Goal: Task Accomplishment & Management: Manage account settings

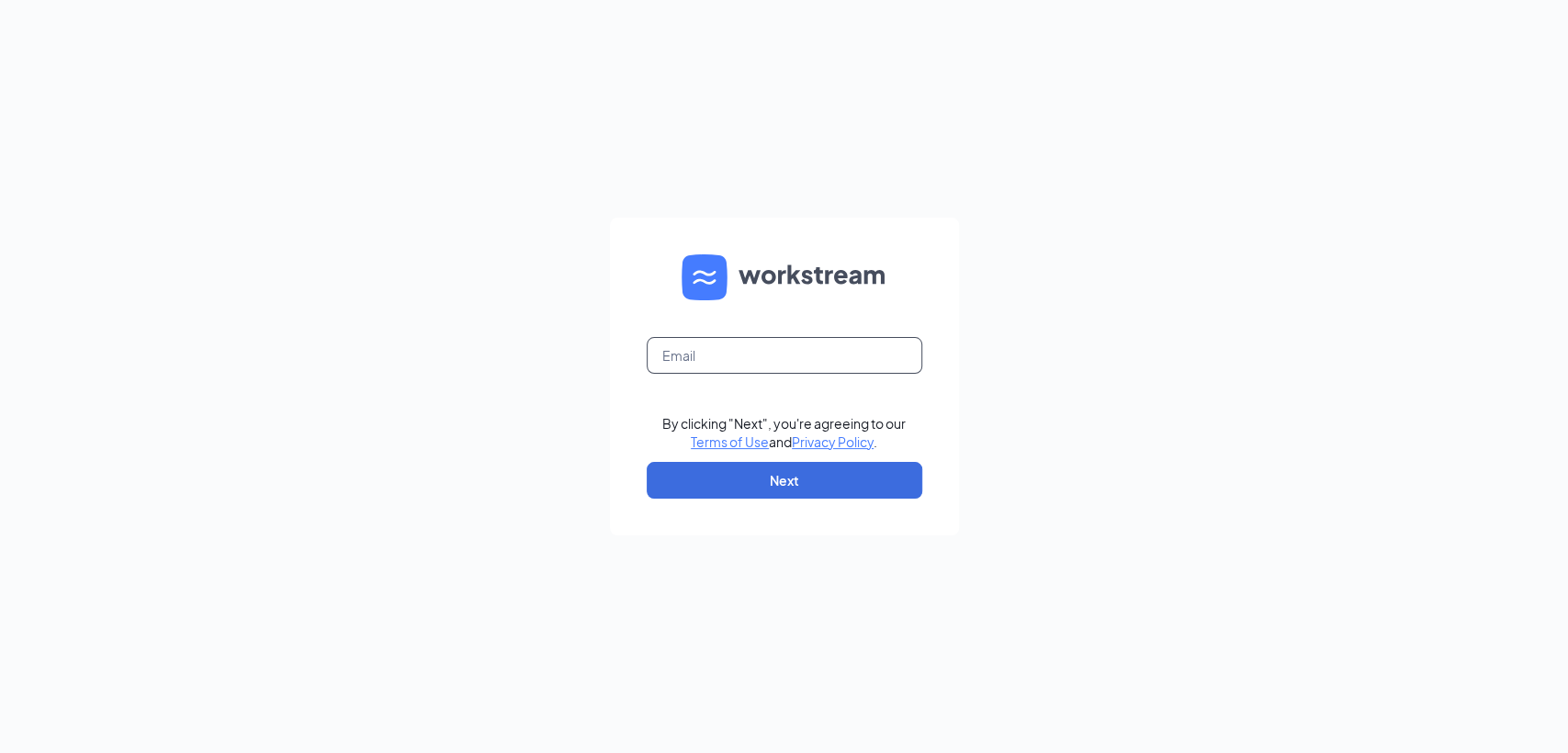
click at [772, 352] on input "text" at bounding box center [784, 355] width 275 height 36
type input "[PERSON_NAME][EMAIL_ADDRESS][PERSON_NAME][DOMAIN_NAME]"
click at [735, 489] on button "Next" at bounding box center [784, 480] width 275 height 36
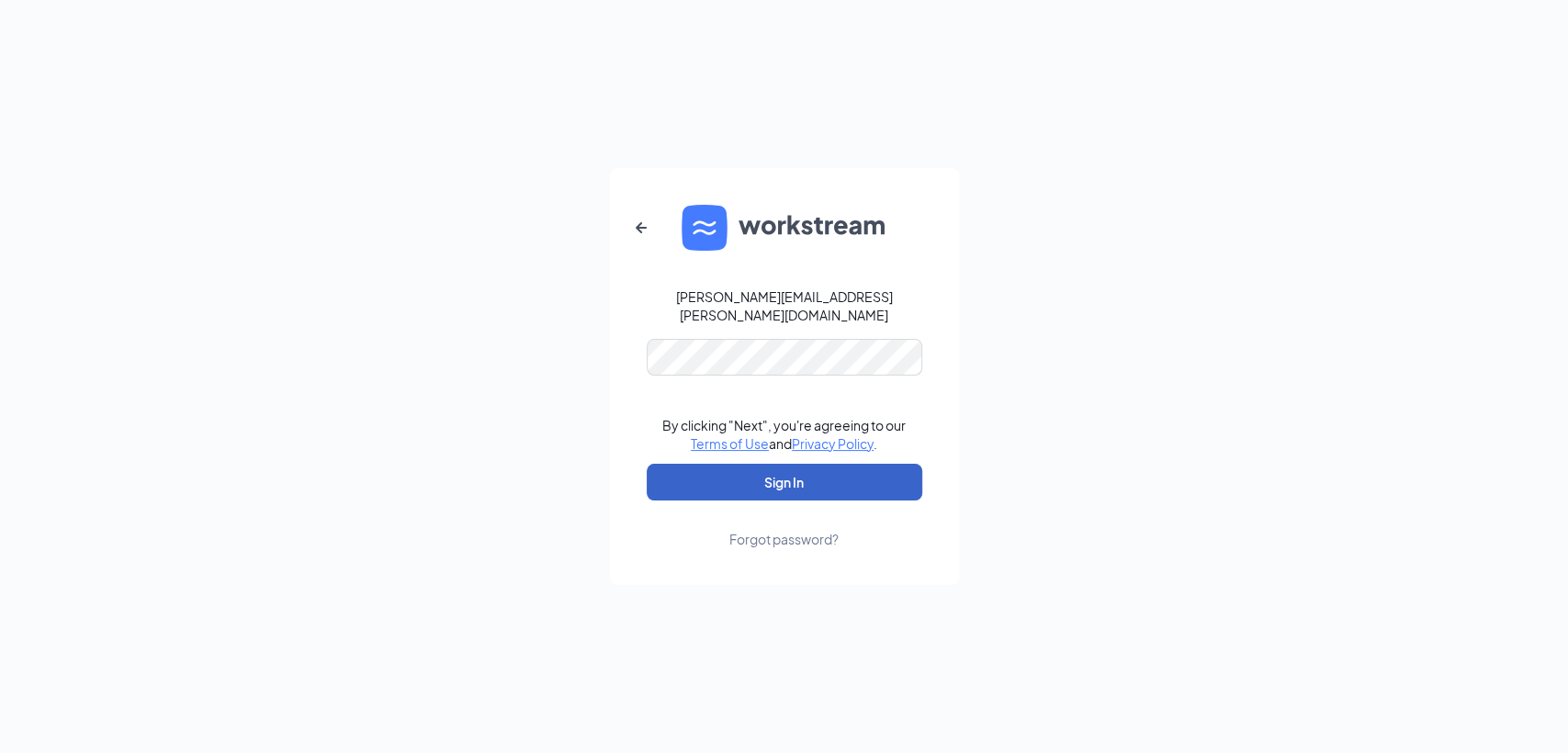
click at [801, 476] on button "Sign In" at bounding box center [784, 481] width 275 height 36
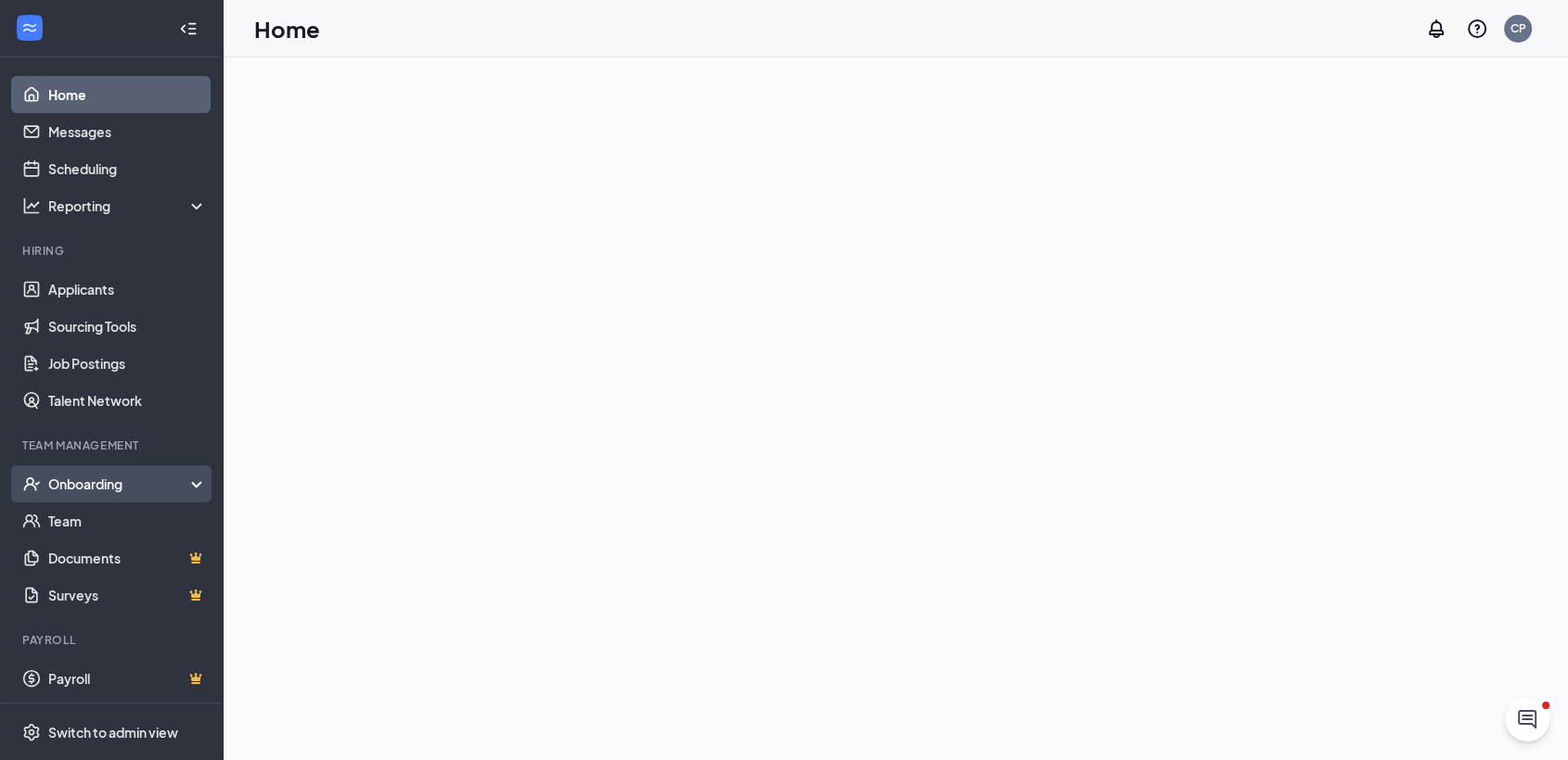
click at [91, 484] on div "Onboarding" at bounding box center [120, 484] width 143 height 19
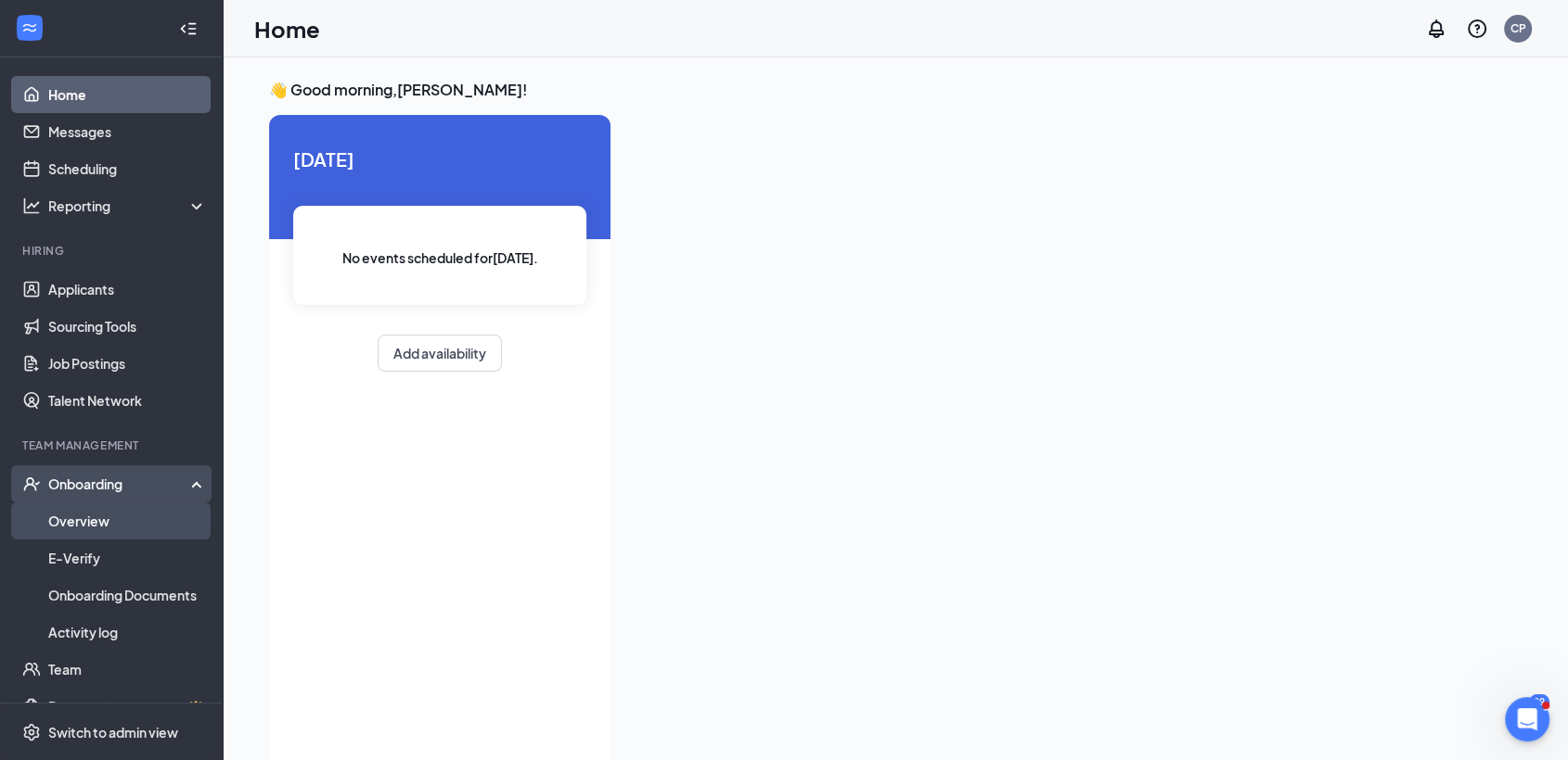
click at [82, 526] on link "Overview" at bounding box center [127, 521] width 158 height 37
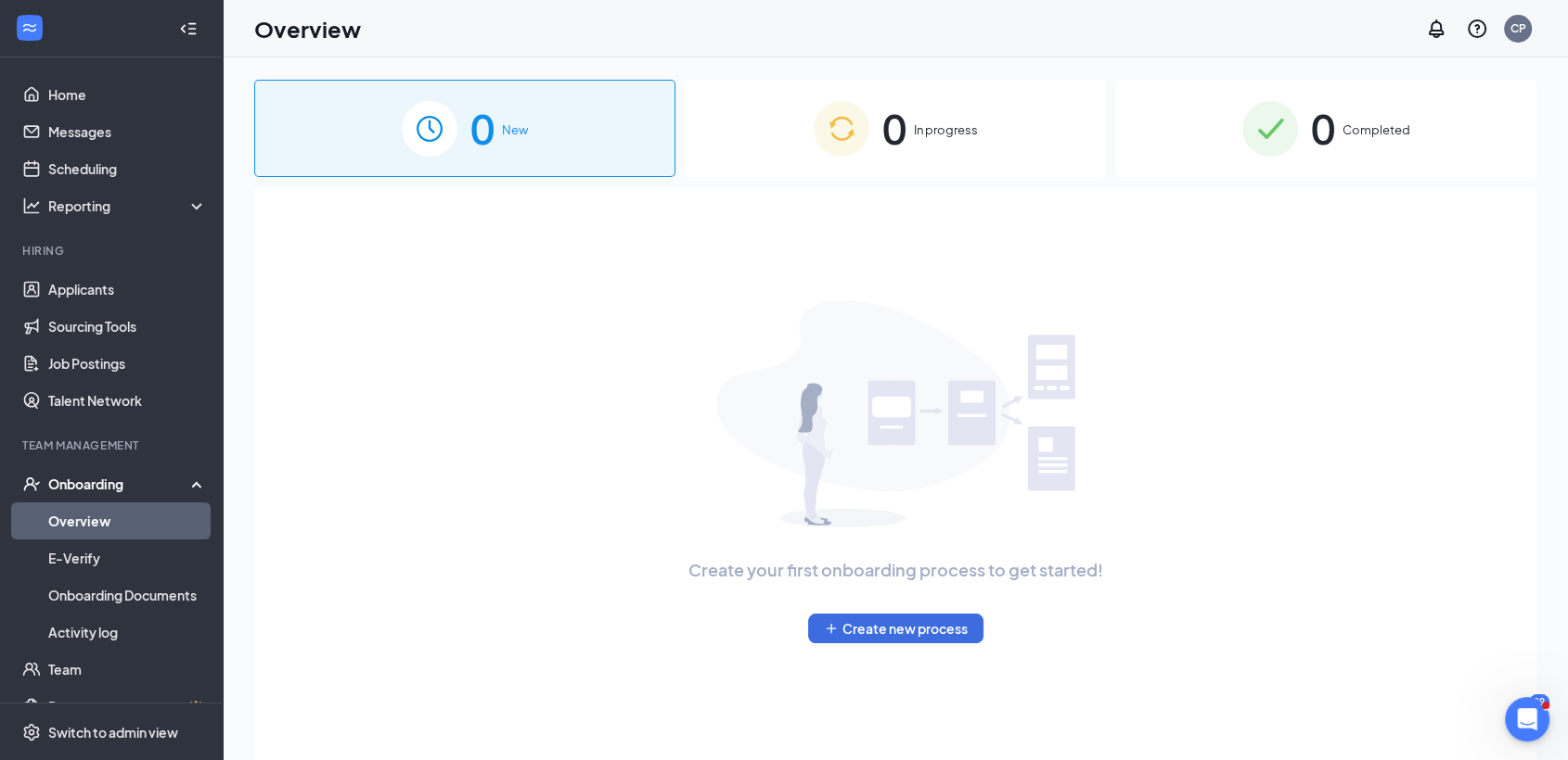
click at [966, 121] on span "In progress" at bounding box center [946, 130] width 64 height 19
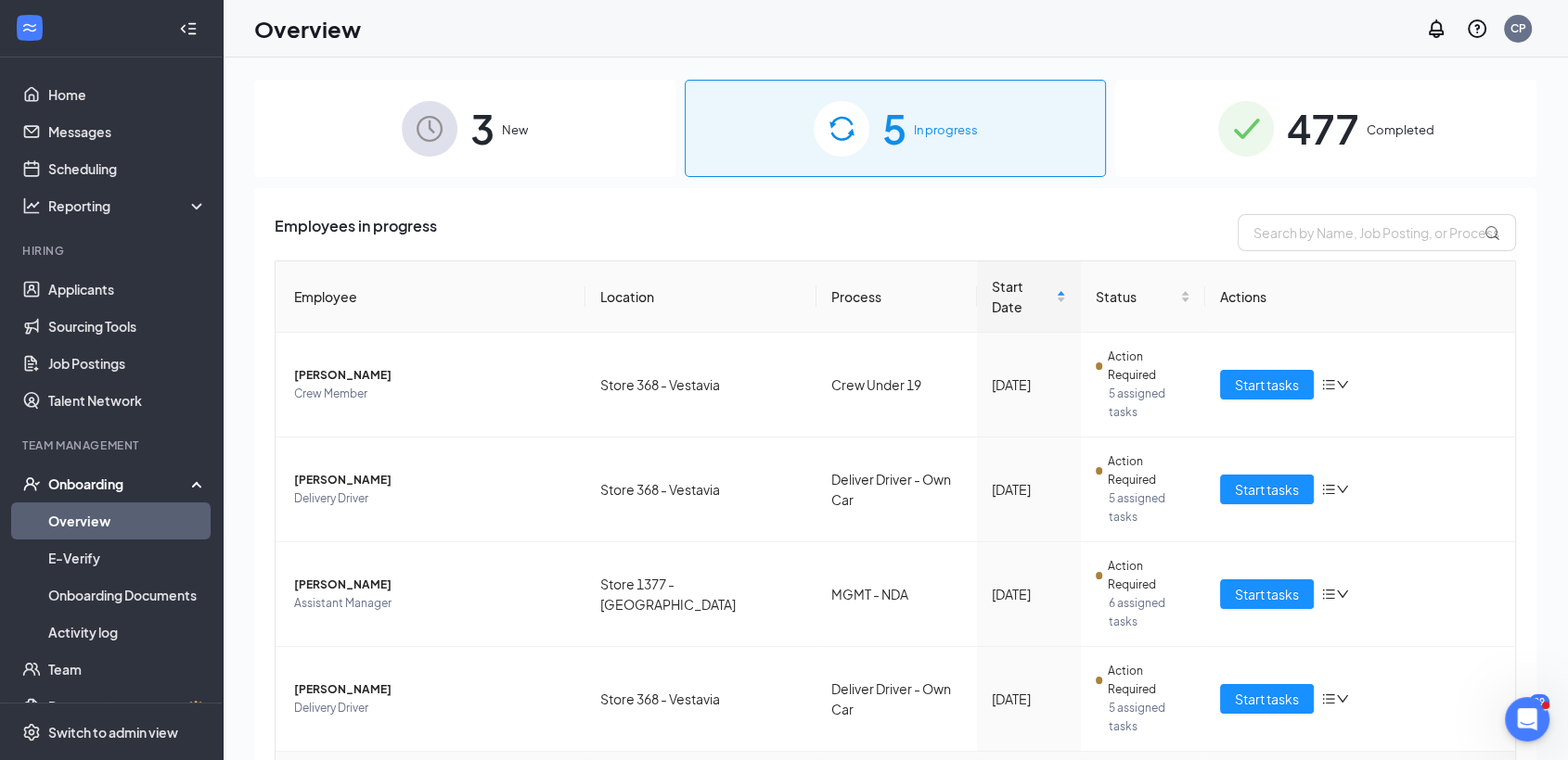
click at [512, 135] on span "New" at bounding box center [515, 130] width 26 height 19
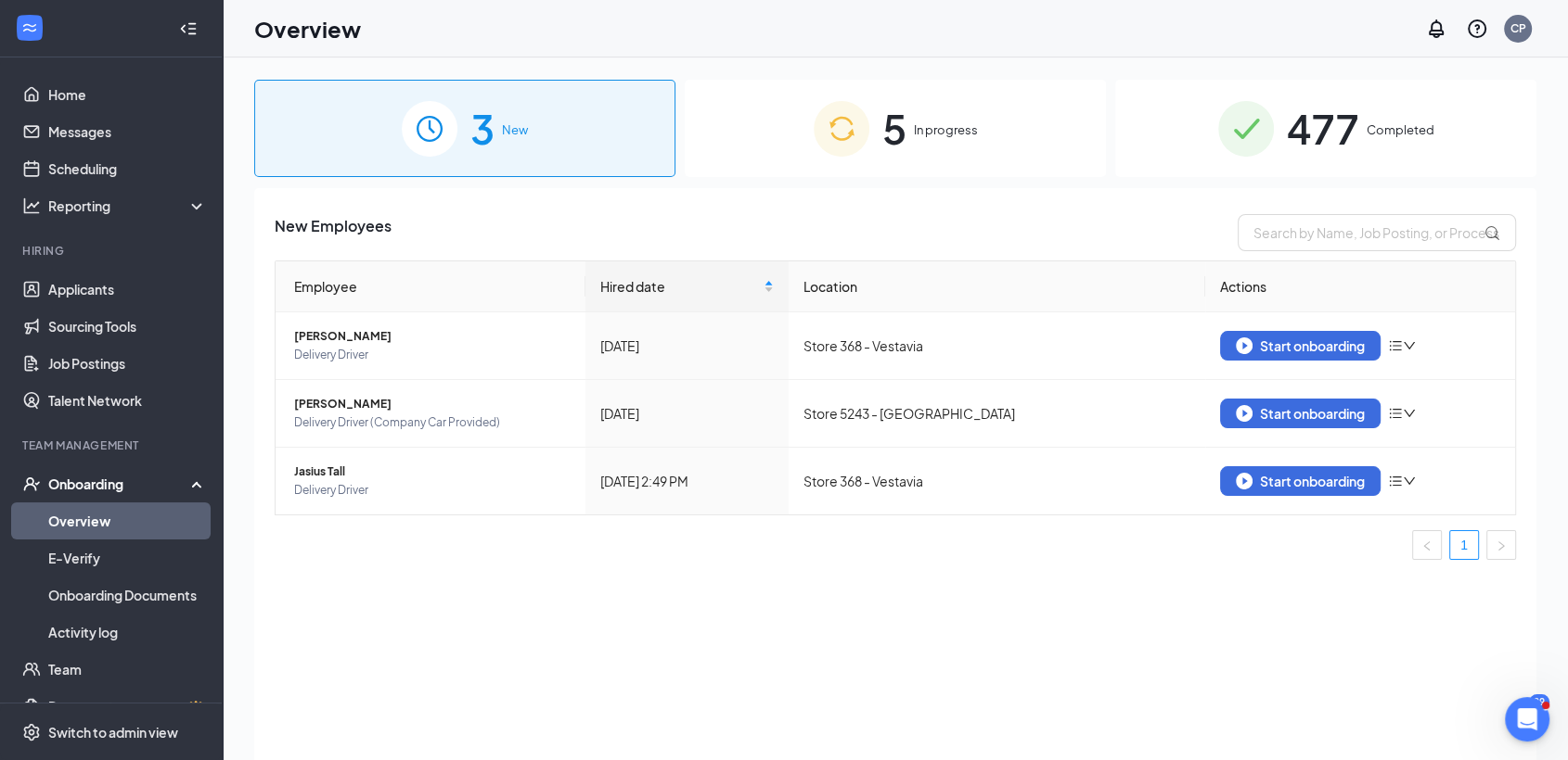
click at [921, 138] on span "In progress" at bounding box center [946, 130] width 64 height 19
